Goal: Transaction & Acquisition: Obtain resource

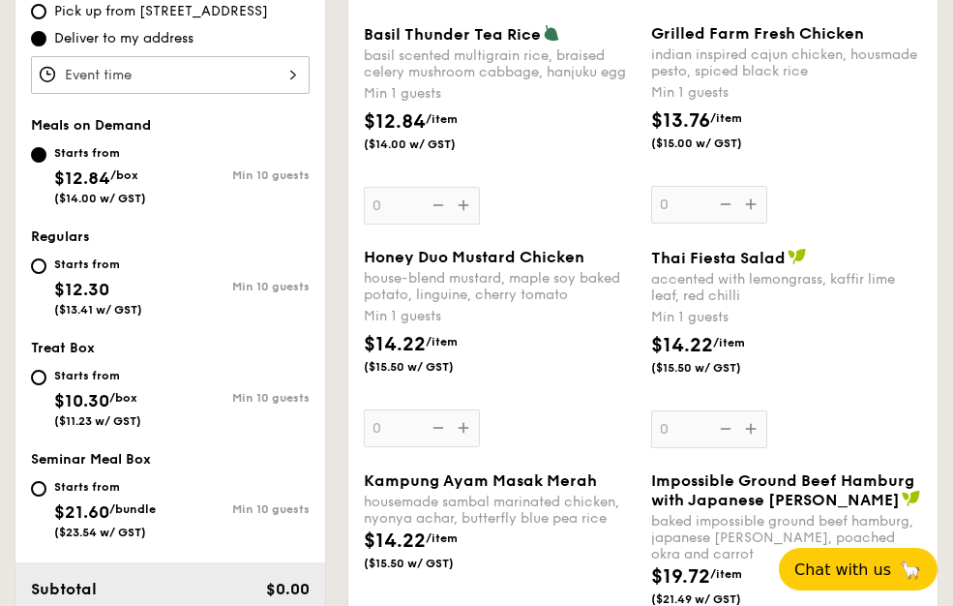
scroll to position [643, 0]
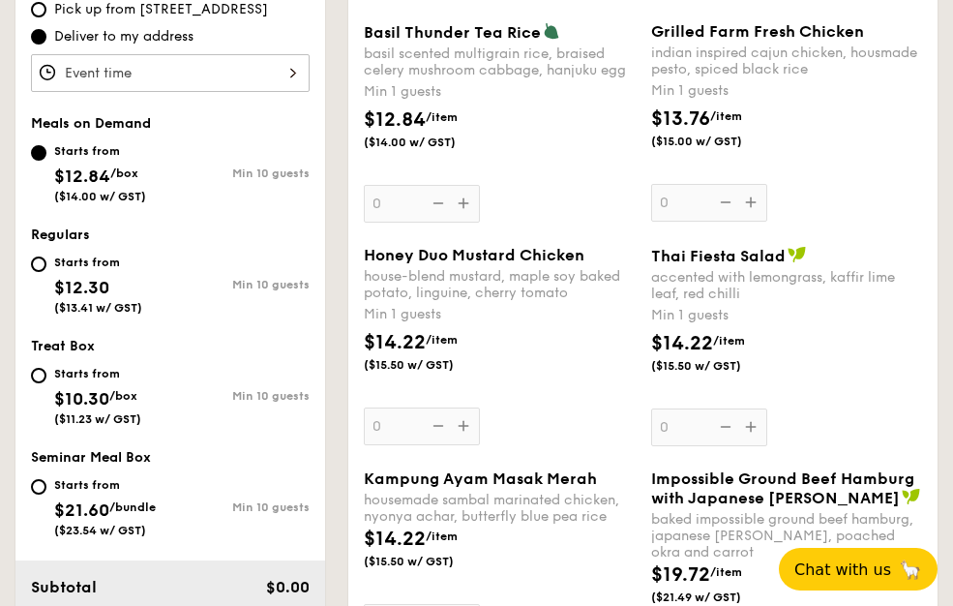
click at [150, 271] on div "Starts from $12.30 ($13.41 w/ GST)" at bounding box center [100, 283] width 139 height 64
click at [46, 271] on input "Starts from $12.30 ($13.41 w/ GST) Min 10 guests" at bounding box center [38, 263] width 15 height 15
radio input "true"
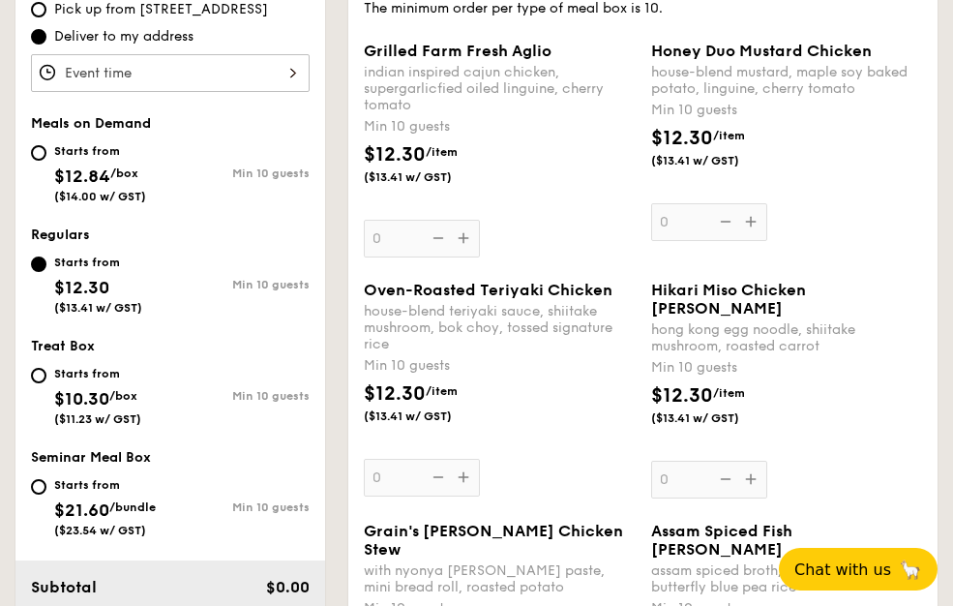
click at [155, 199] on div "Starts from $12.84 /box ($14.00 w/ GST)" at bounding box center [100, 171] width 139 height 64
click at [46, 161] on input "Starts from $12.84 /box ($14.00 w/ GST) Min 10 guests" at bounding box center [38, 152] width 15 height 15
radio input "true"
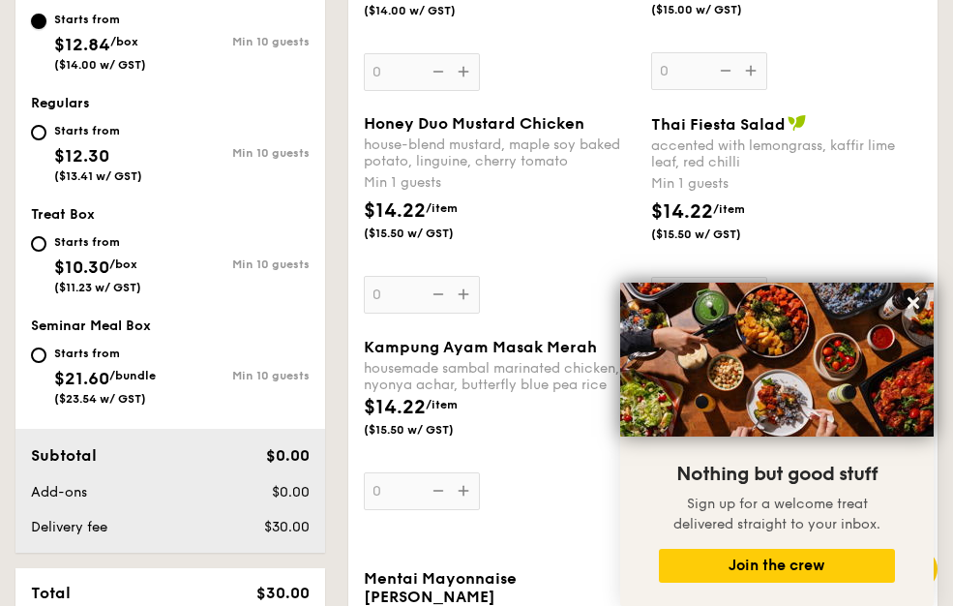
scroll to position [775, 0]
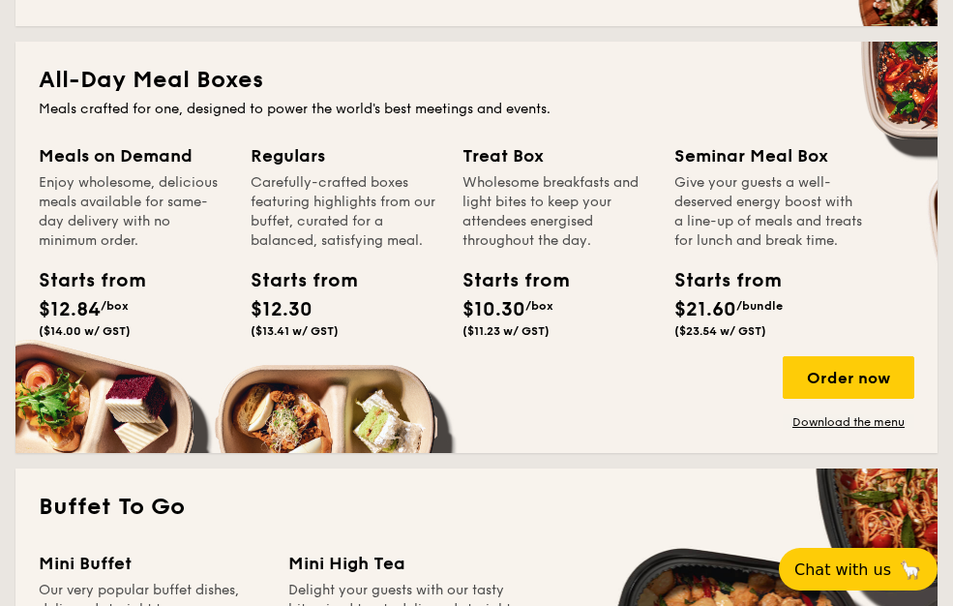
scroll to position [841, 0]
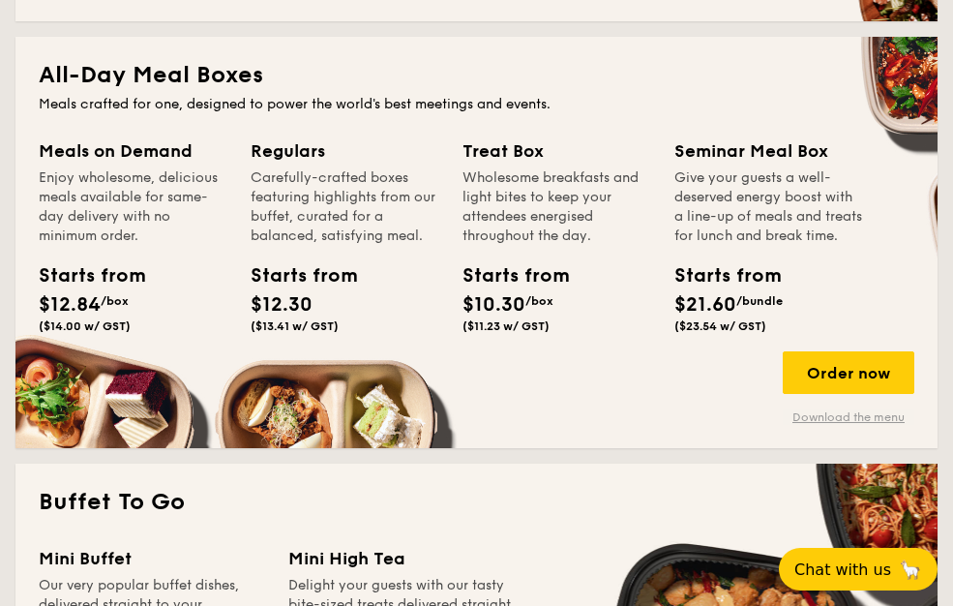
click at [804, 413] on link "Download the menu" at bounding box center [849, 416] width 132 height 15
